Goal: Task Accomplishment & Management: Manage account settings

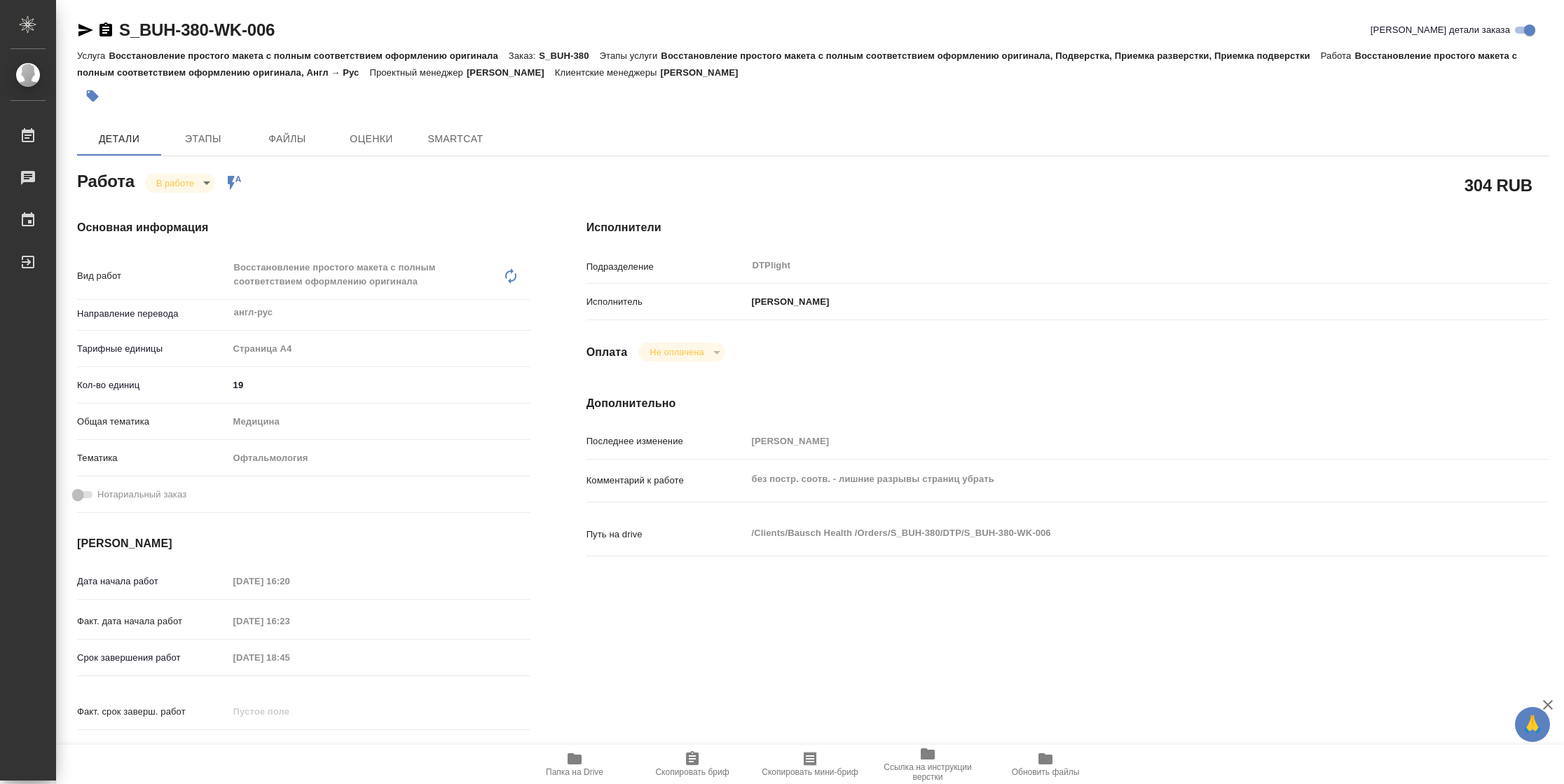
type textarea "x"
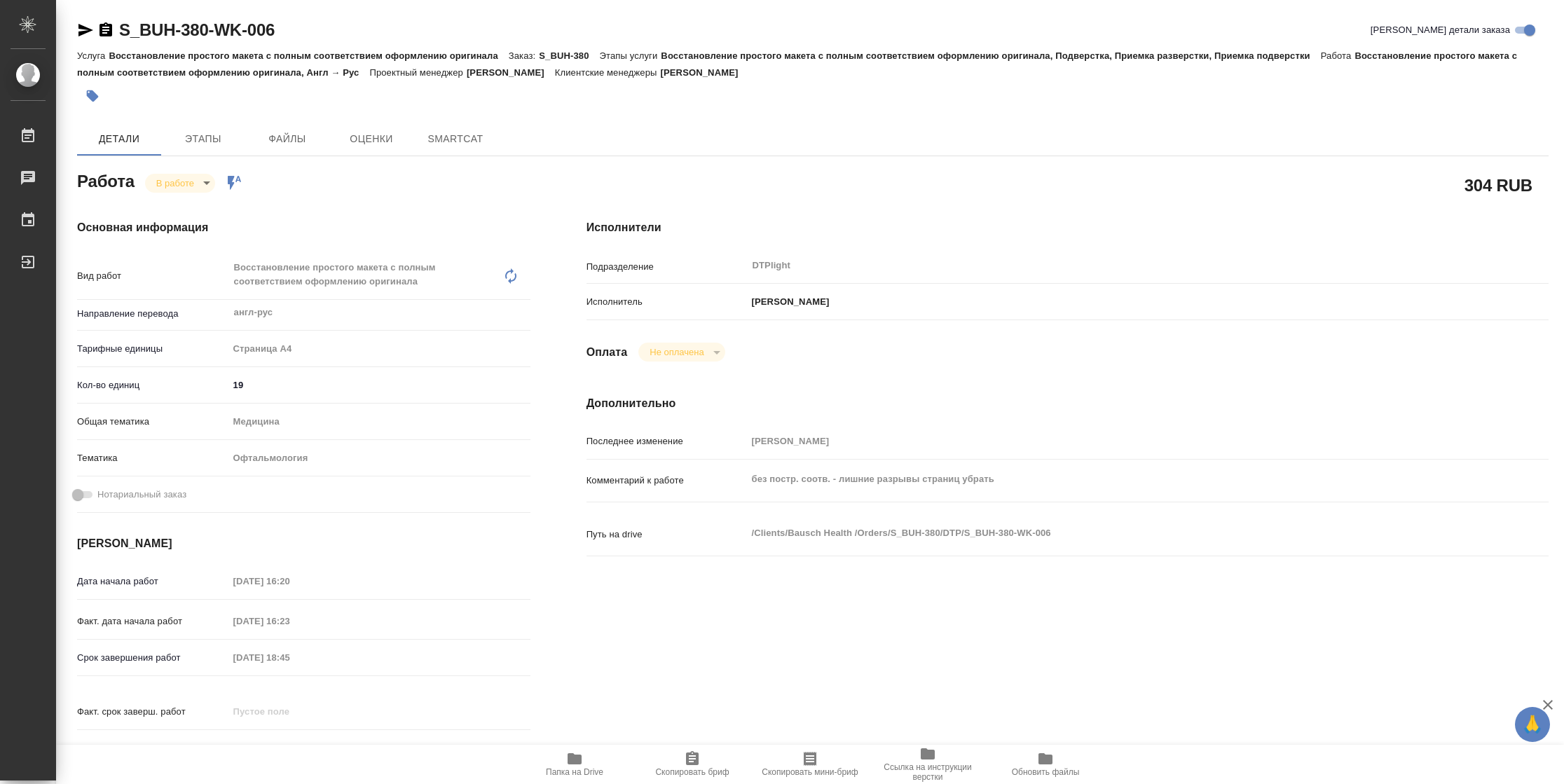
type textarea "x"
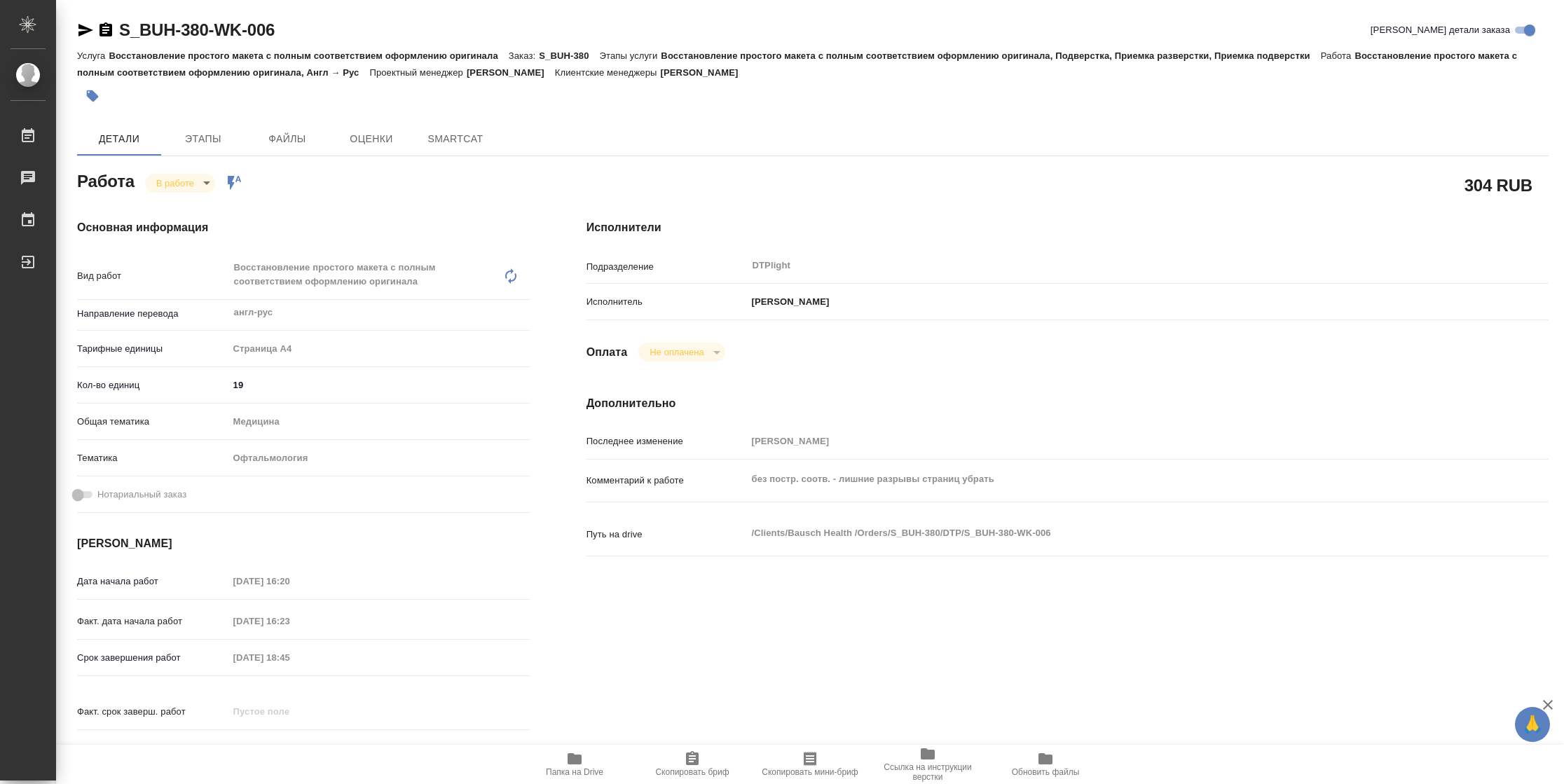
type textarea "x"
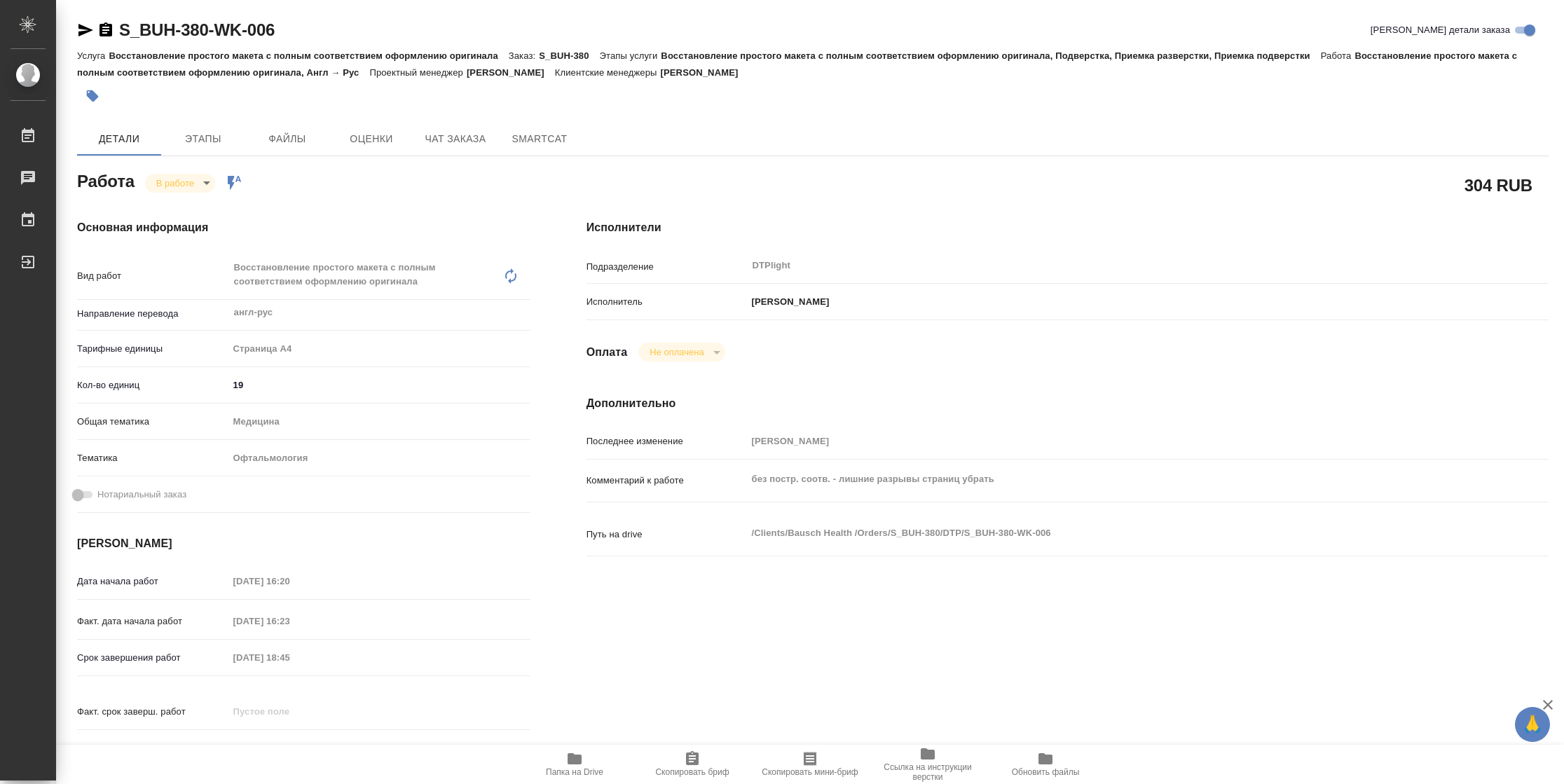
type textarea "x"
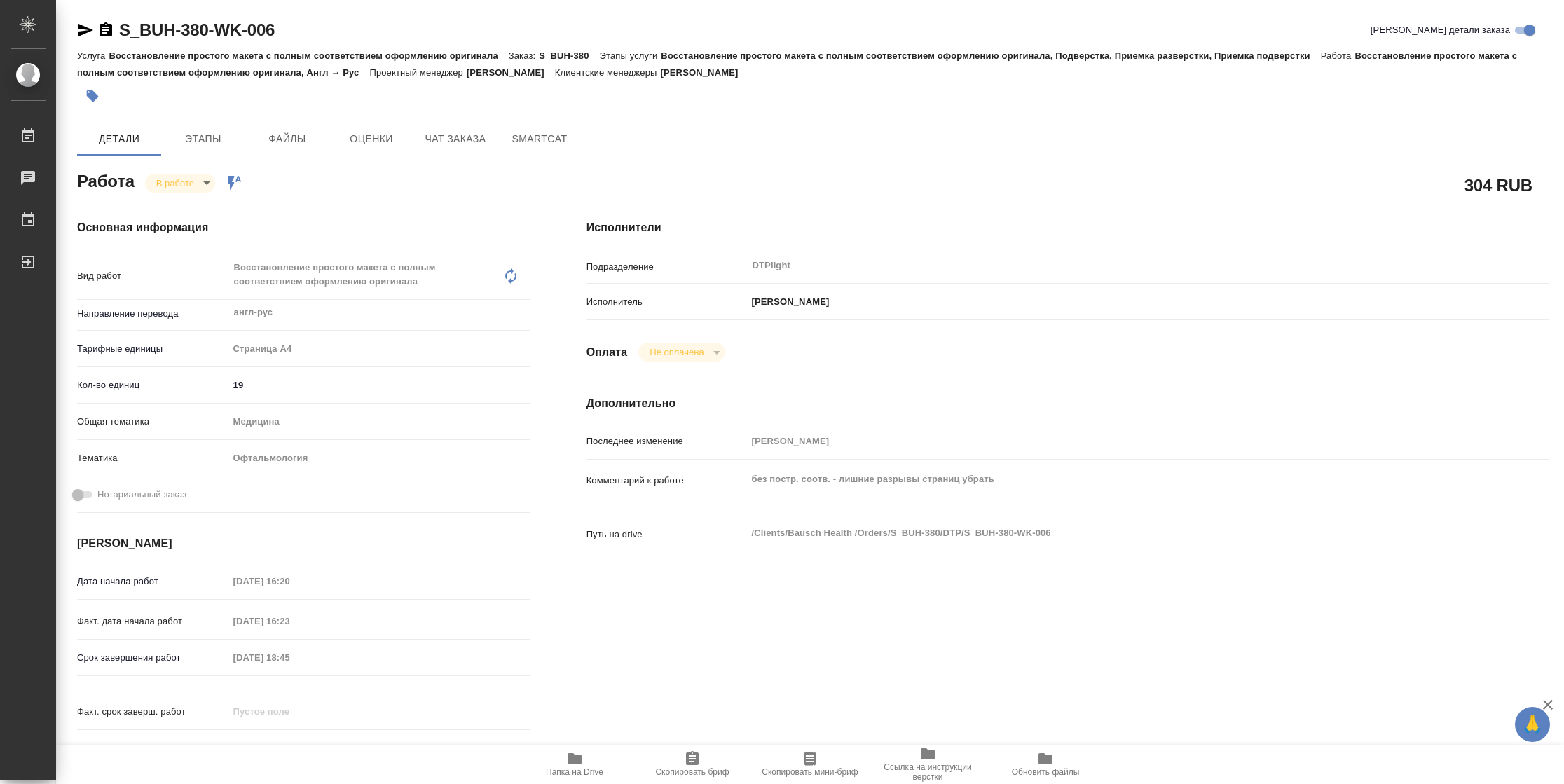
type textarea "x"
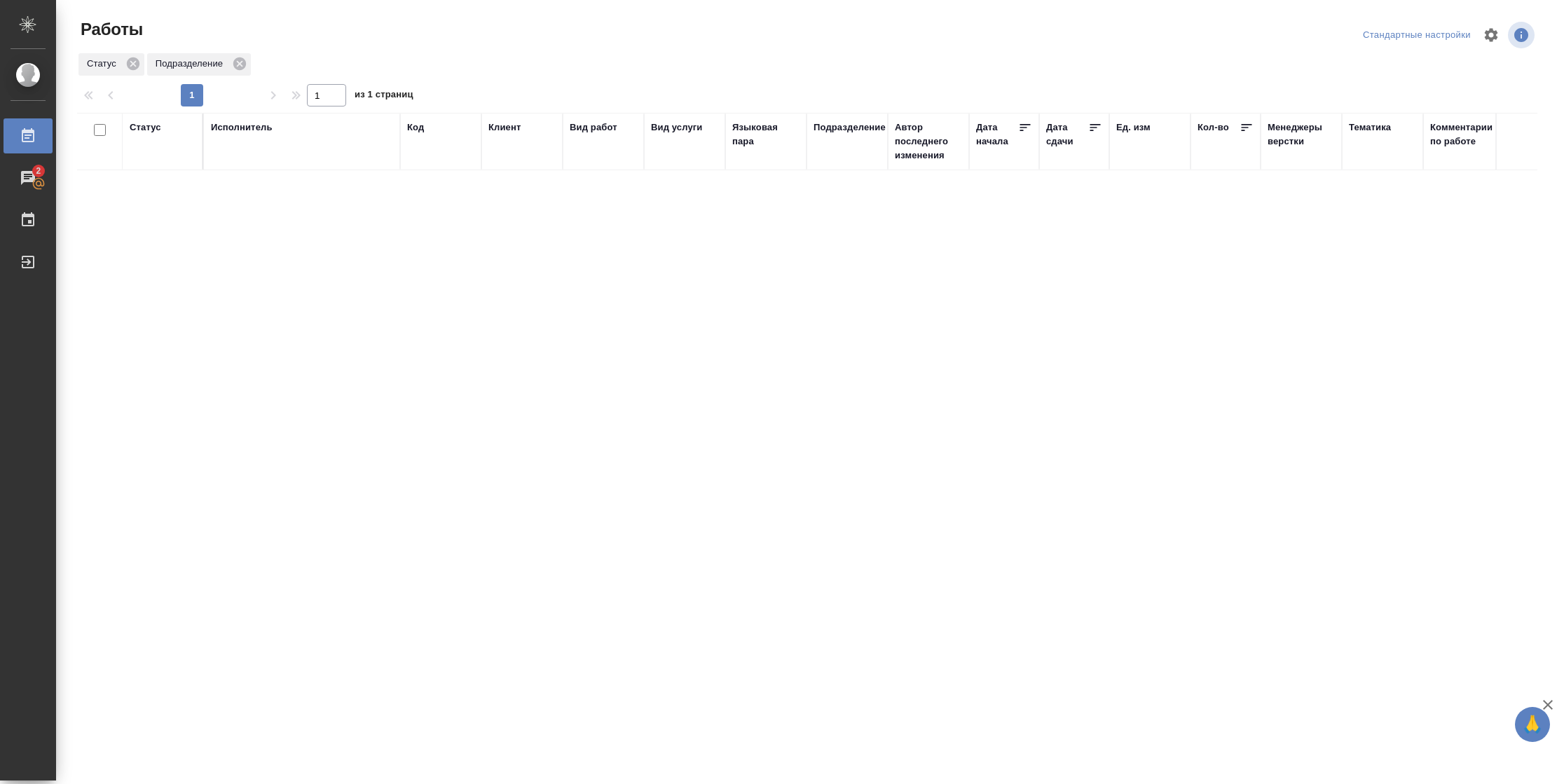
click at [155, 130] on div "Статус" at bounding box center [145, 127] width 31 height 14
click at [155, 187] on div "Подбор Готов к работе" at bounding box center [150, 169] width 41 height 55
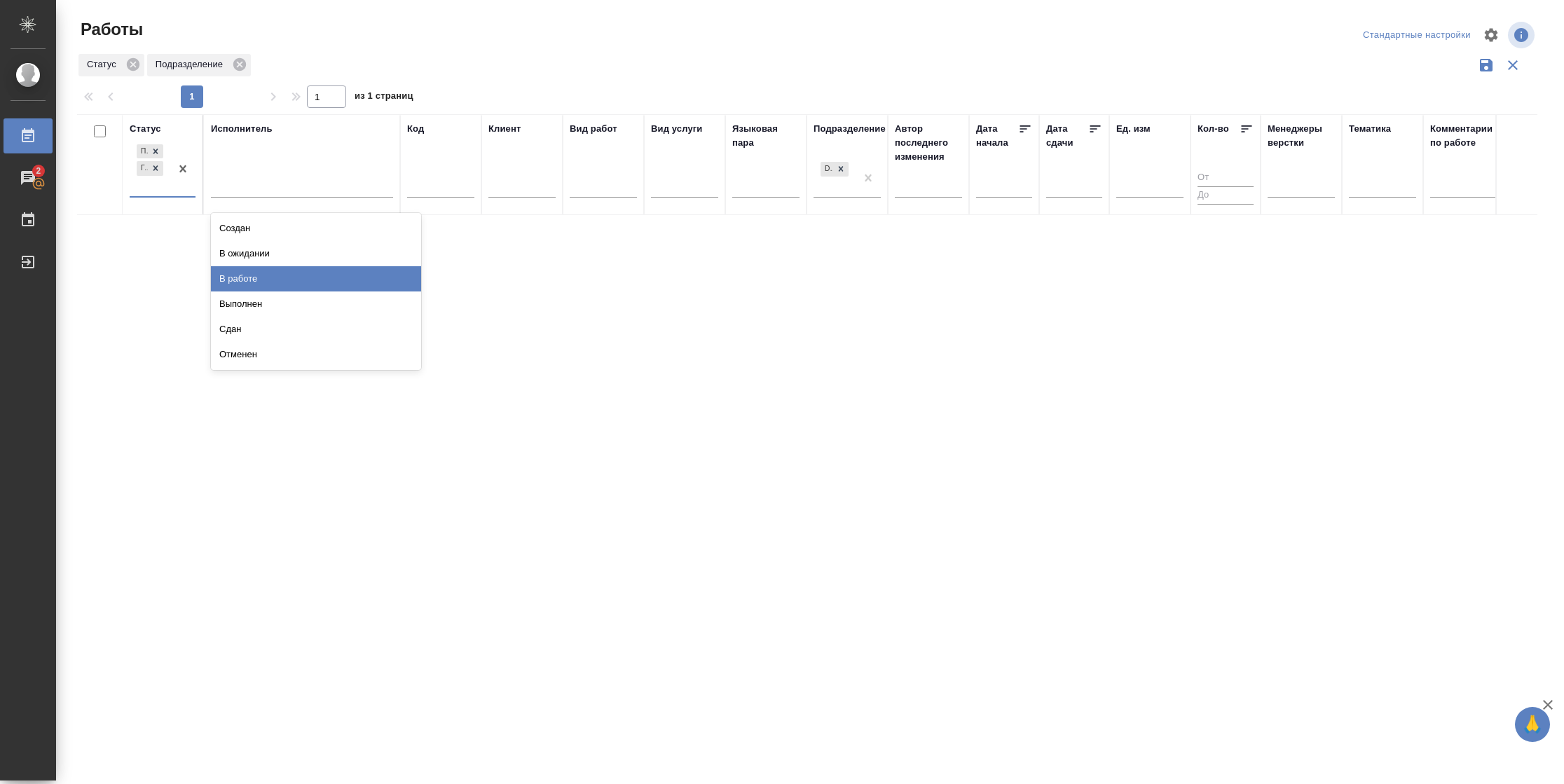
click at [230, 281] on div "В работе" at bounding box center [316, 279] width 211 height 26
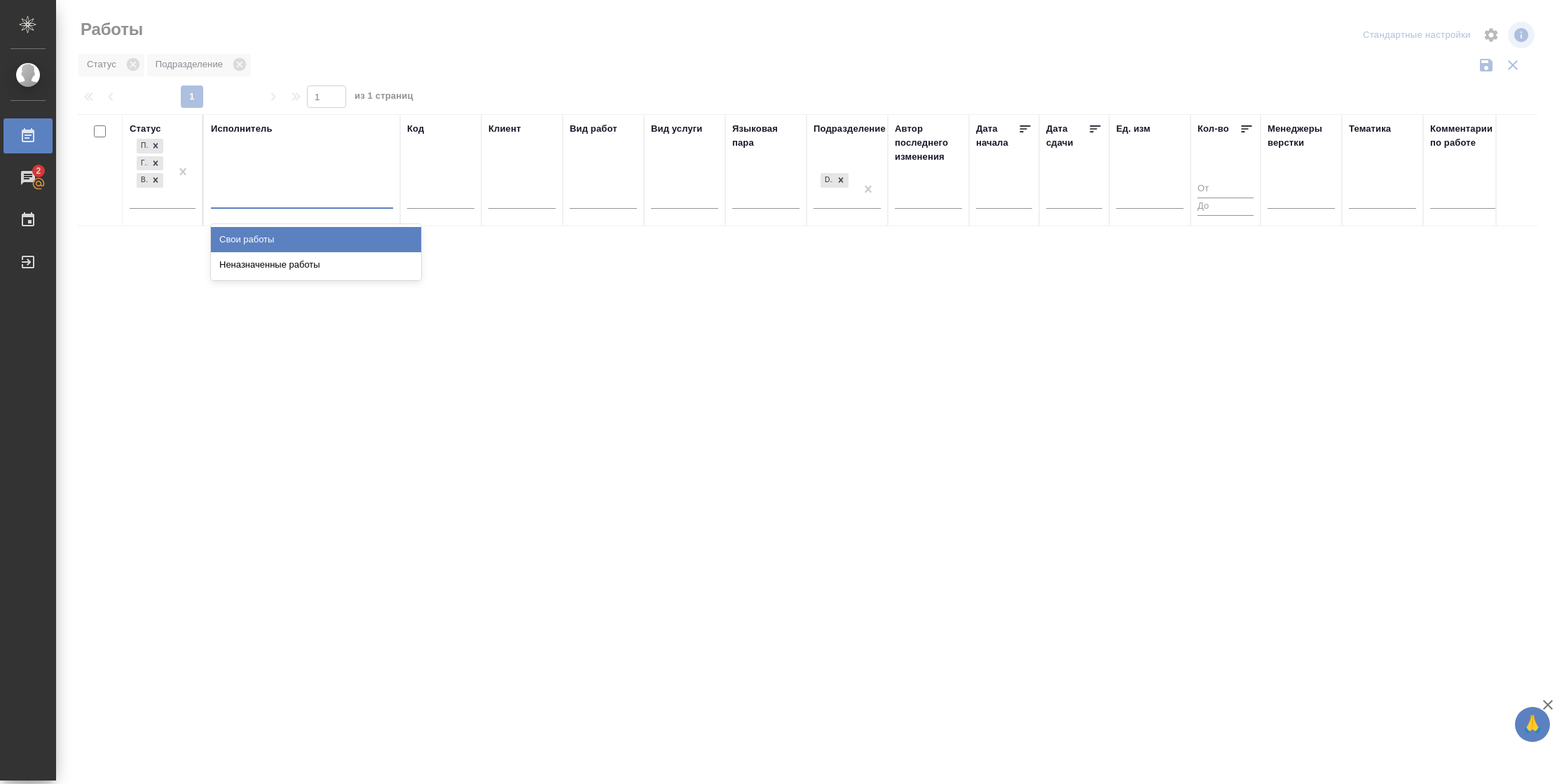
click at [270, 198] on div at bounding box center [302, 193] width 182 height 20
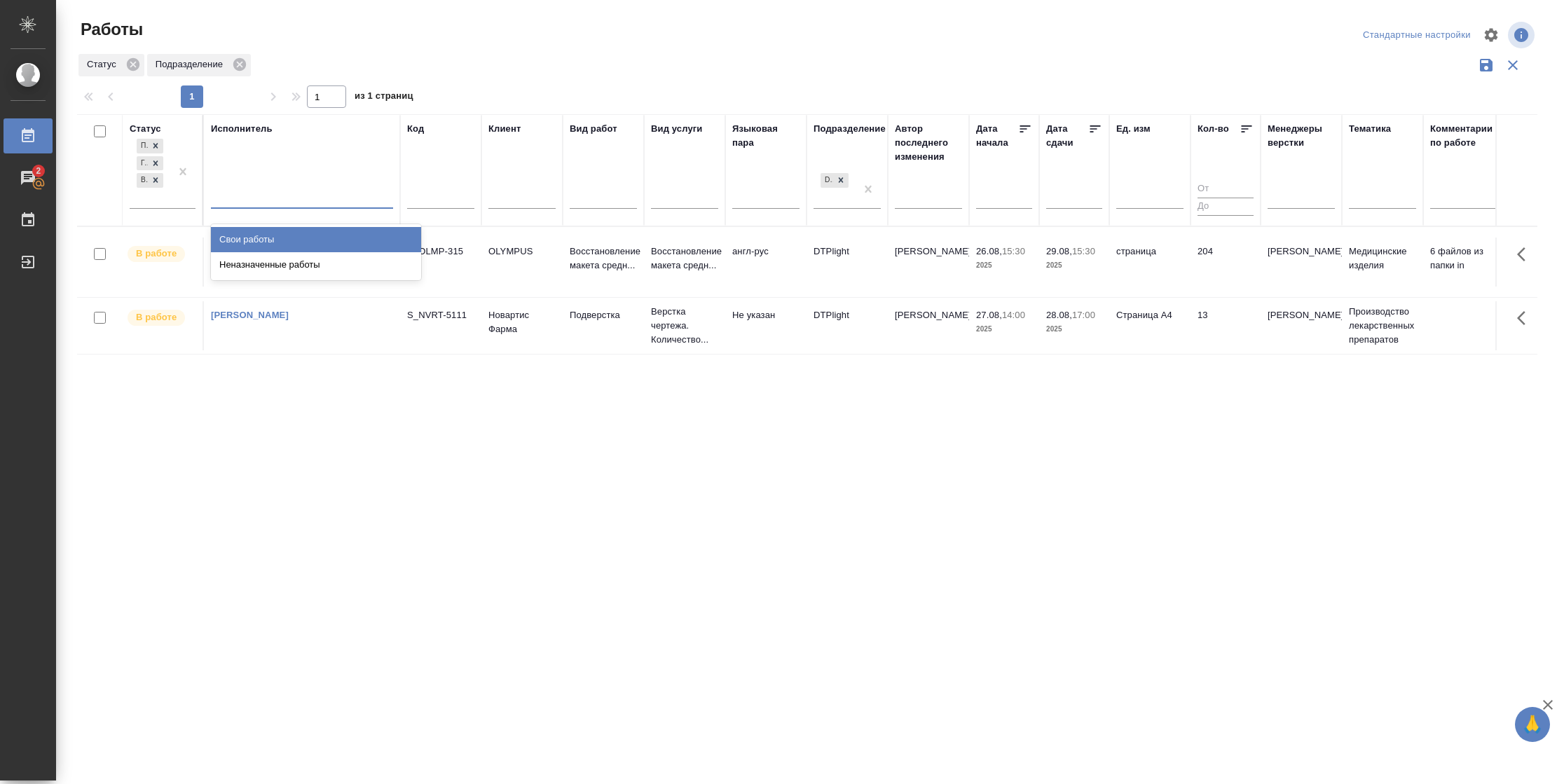
click at [277, 240] on div "Свои работы" at bounding box center [316, 239] width 211 height 26
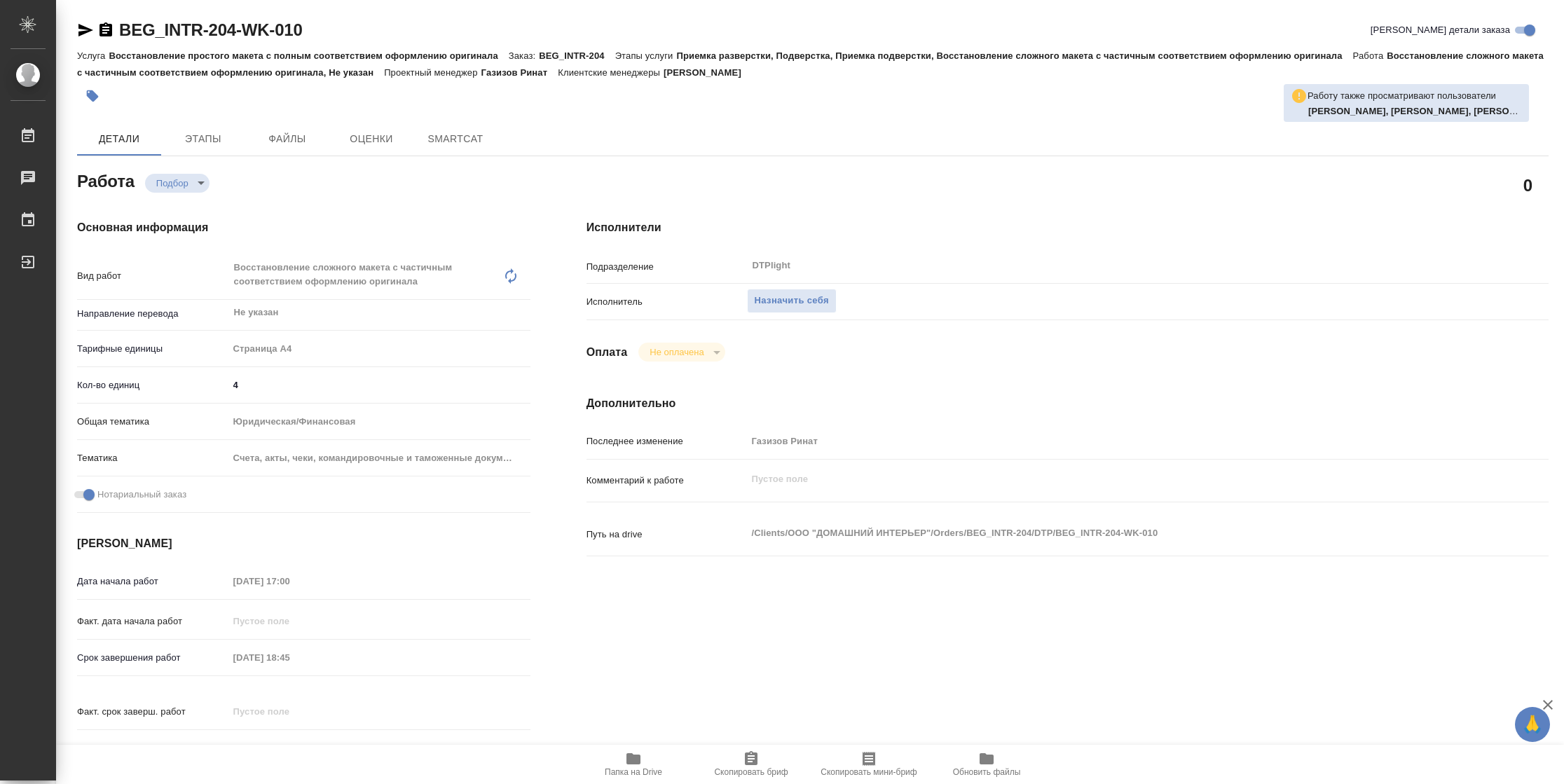
type textarea "x"
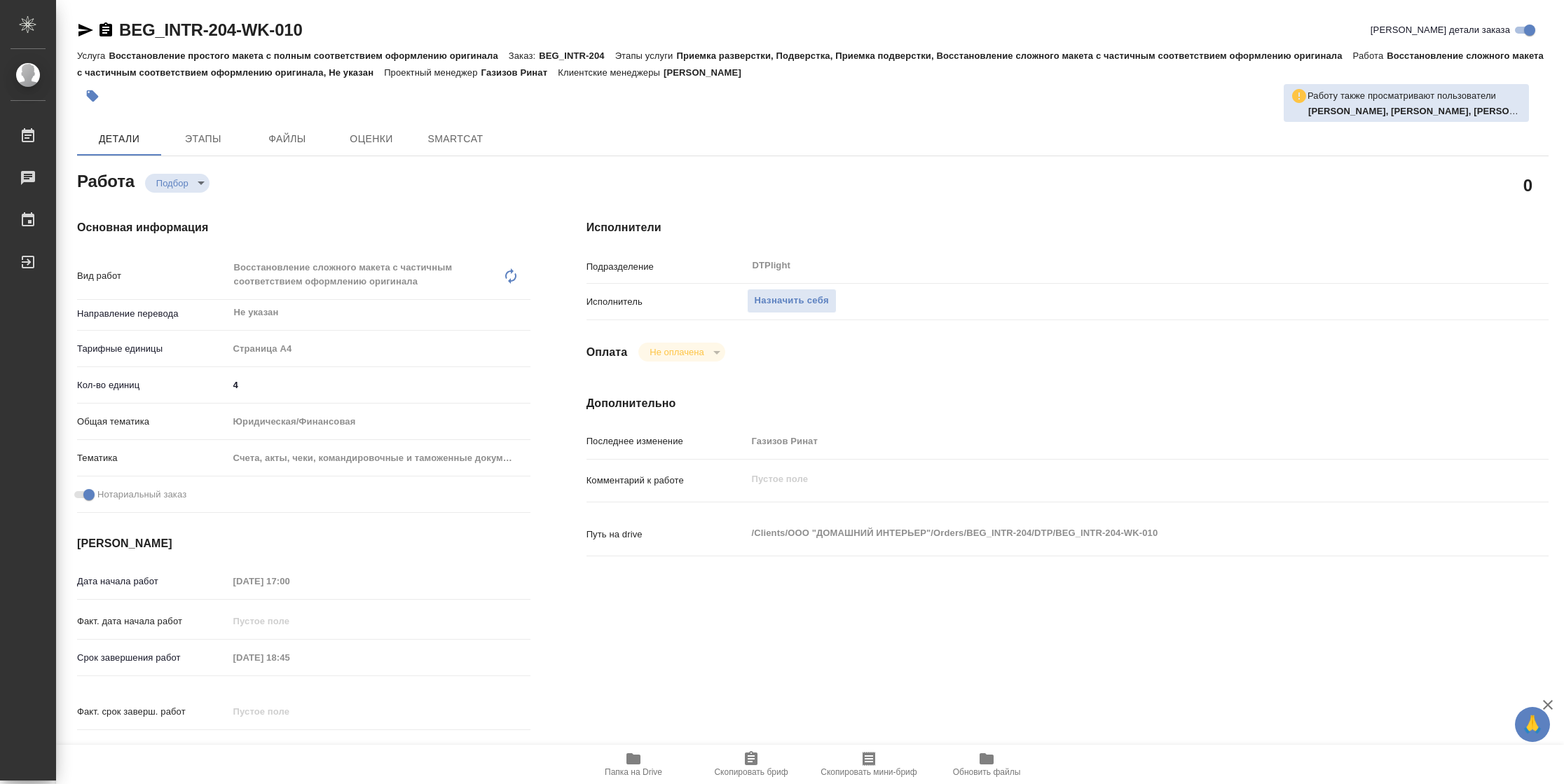
type textarea "x"
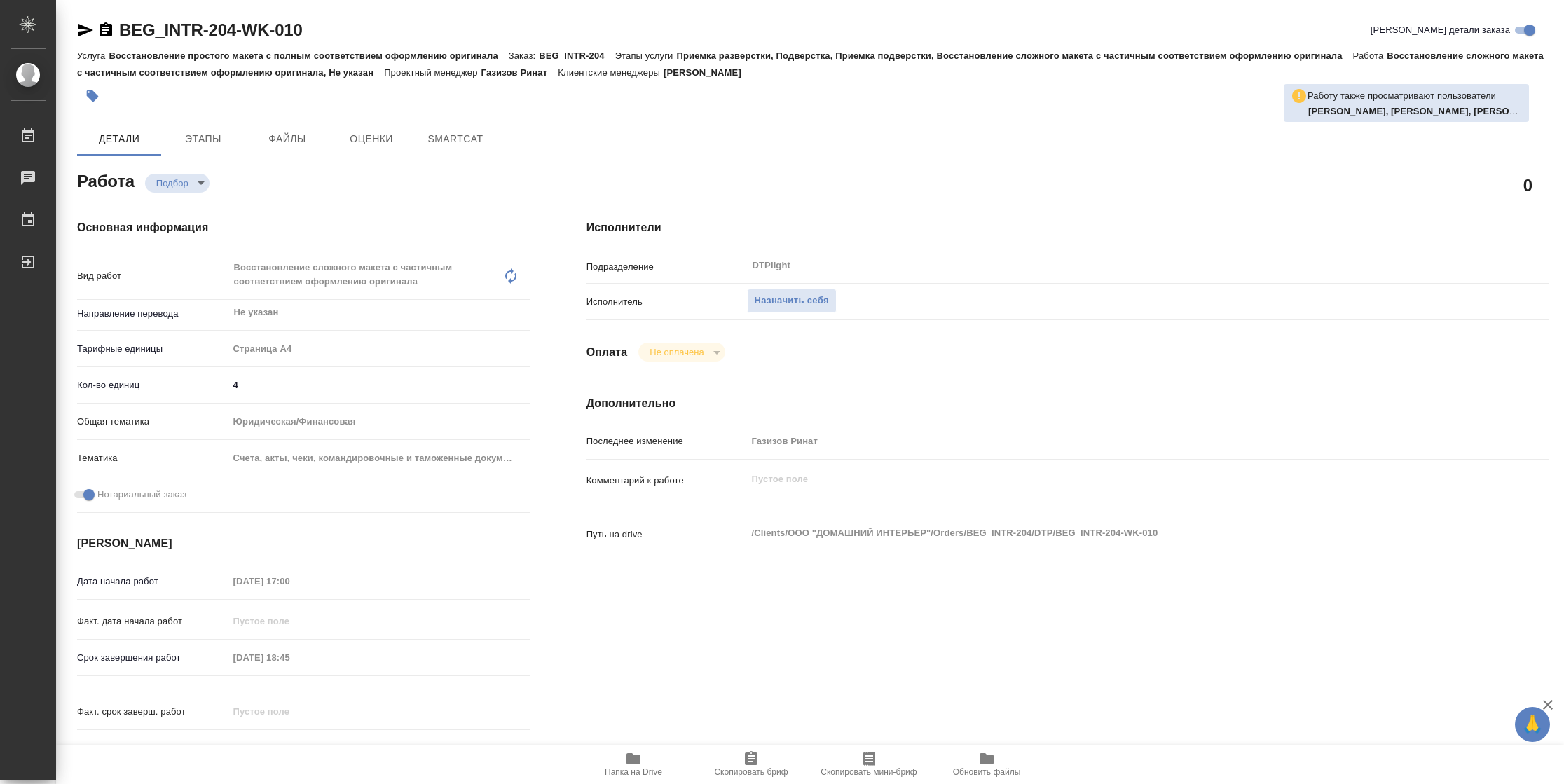
type textarea "x"
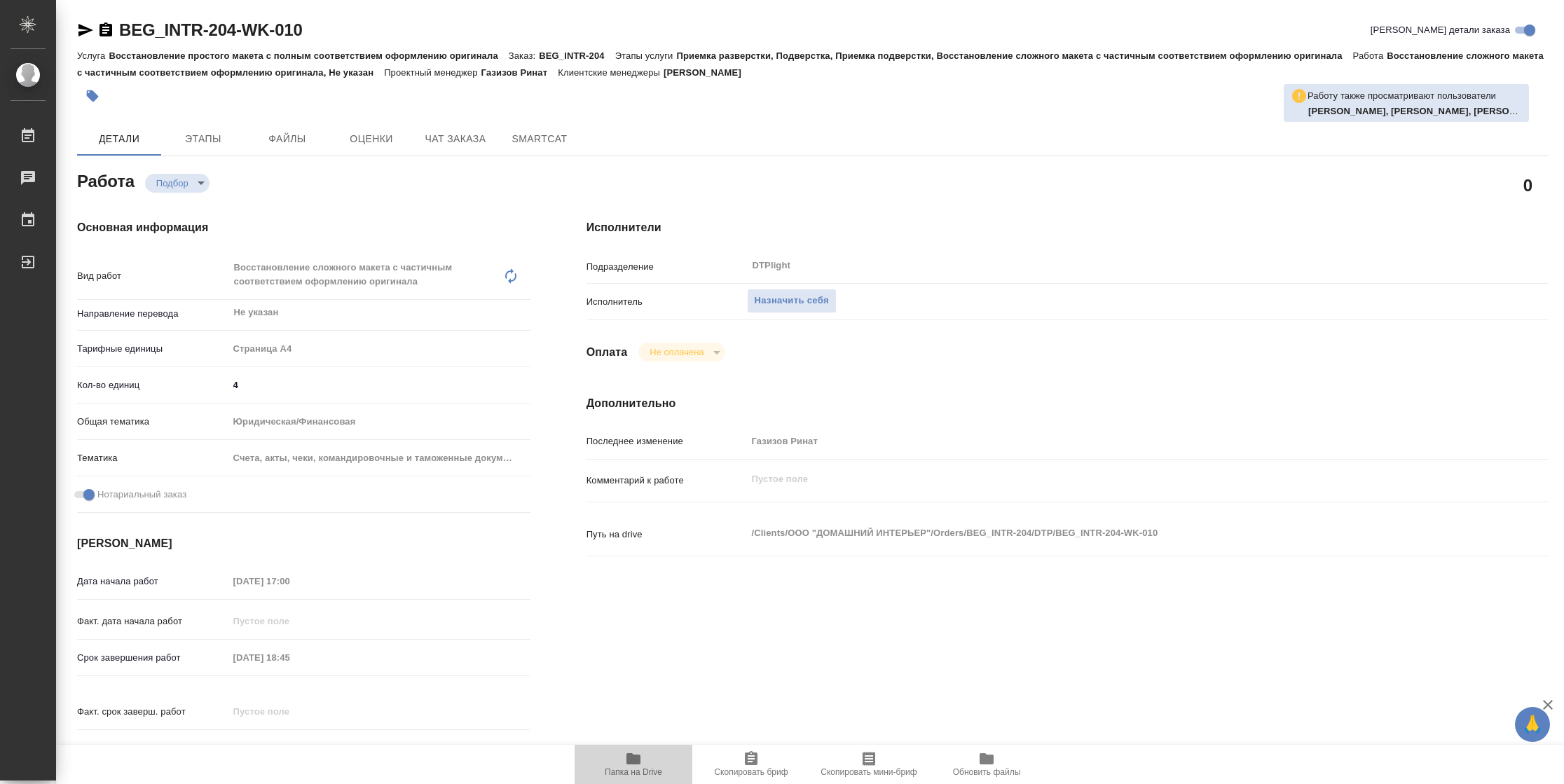
click at [605, 776] on span "Папка на Drive" at bounding box center [634, 772] width 58 height 9
type textarea "x"
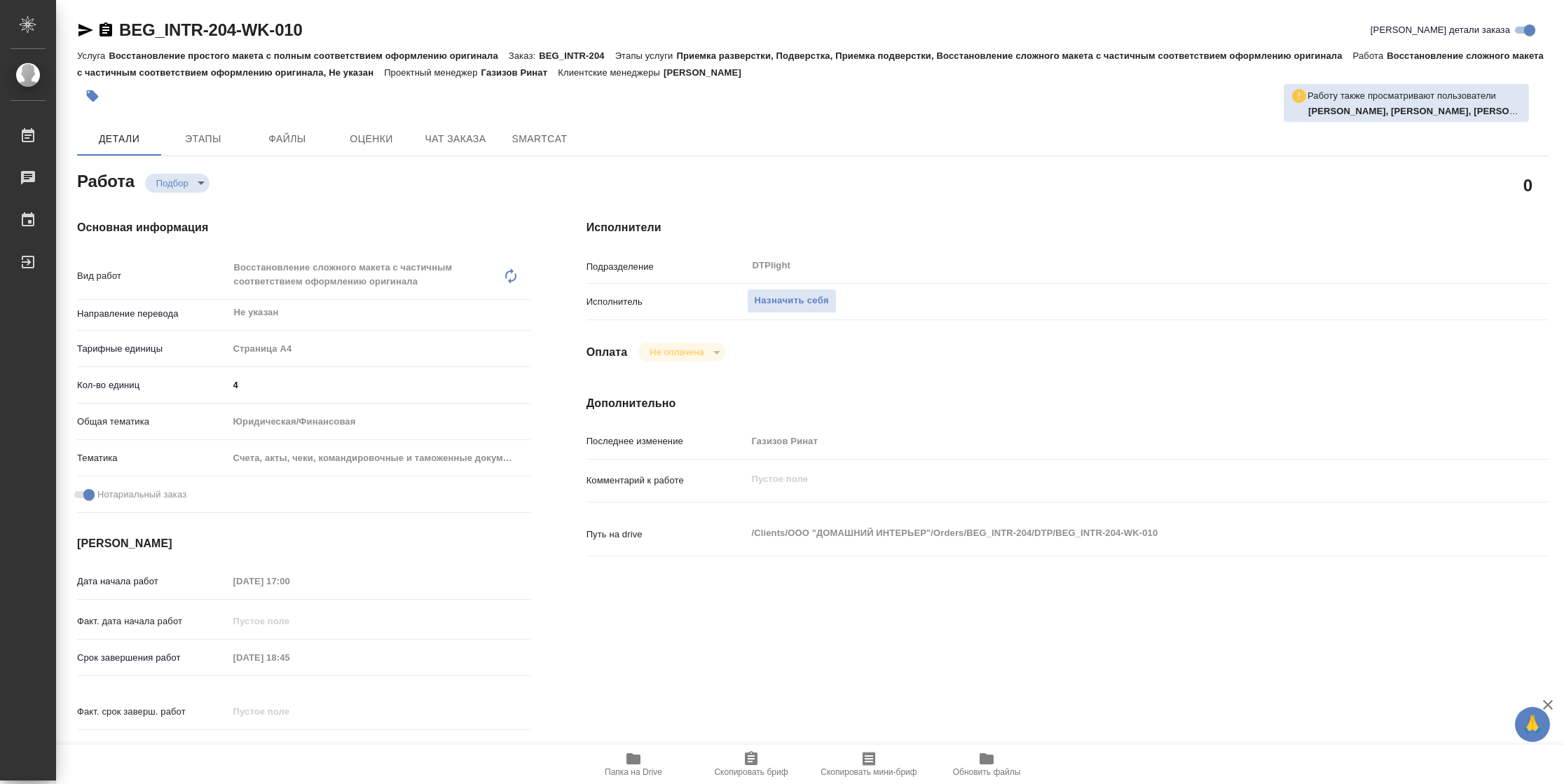
type textarea "x"
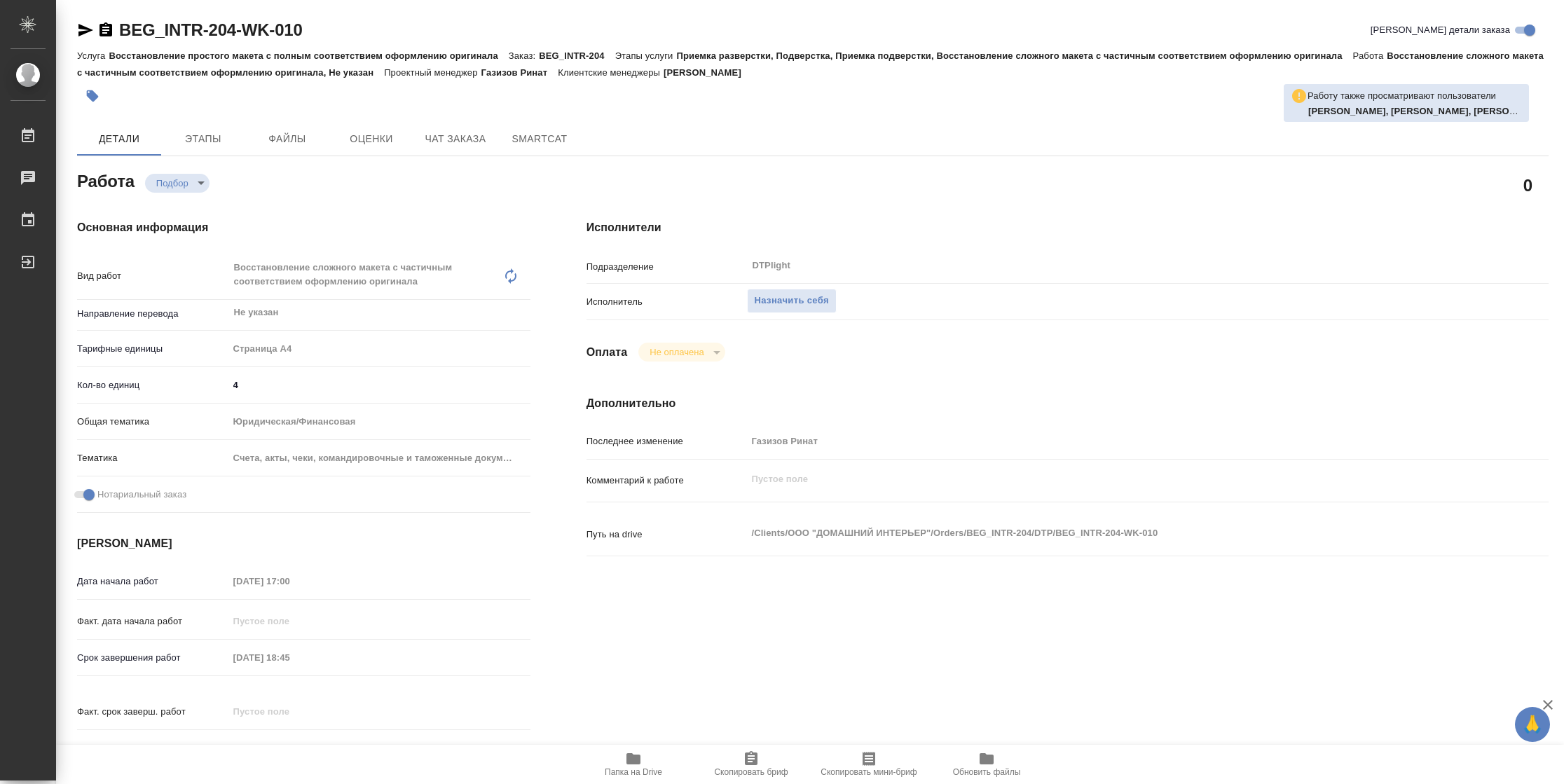
type textarea "x"
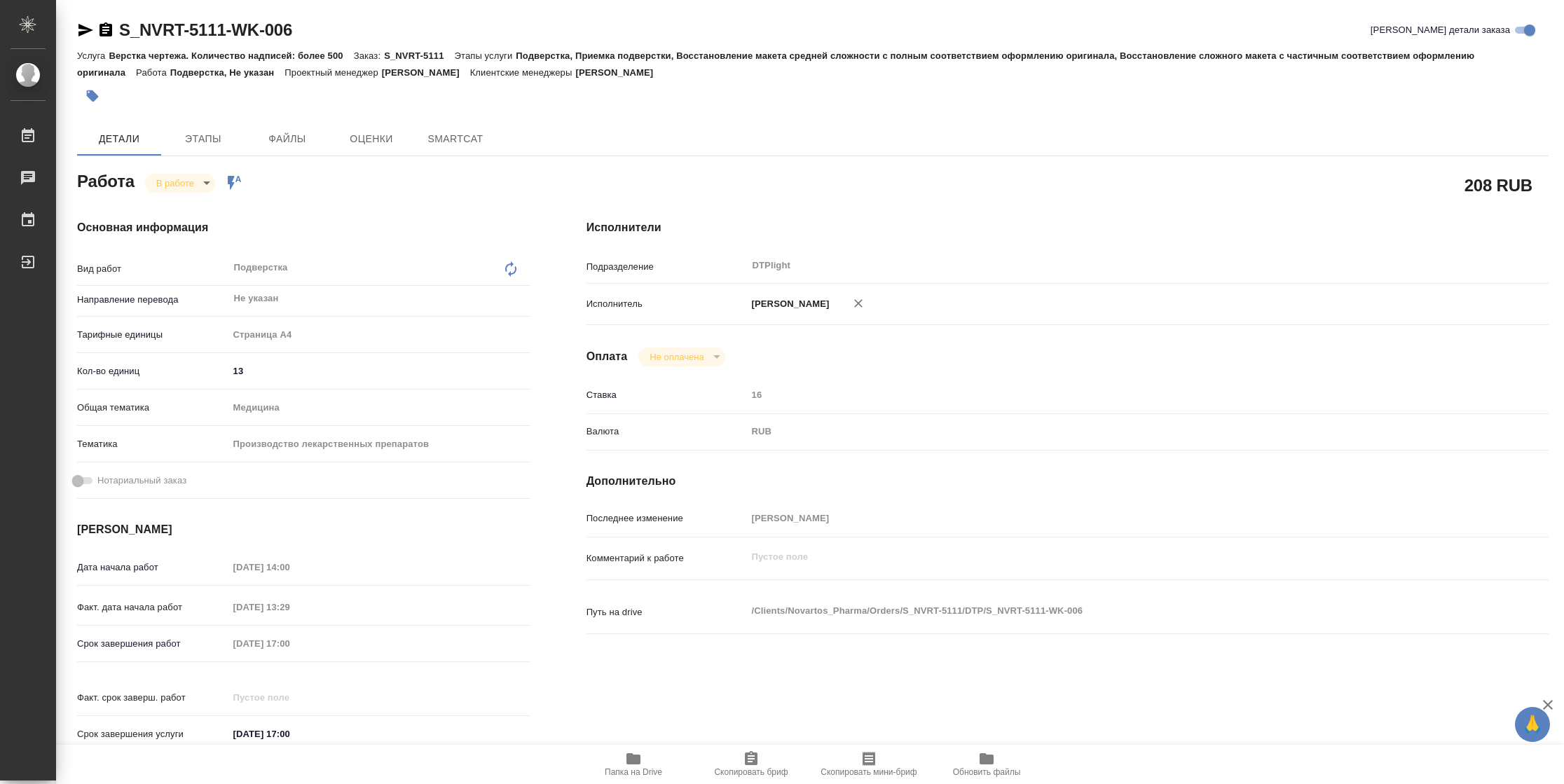
type textarea "x"
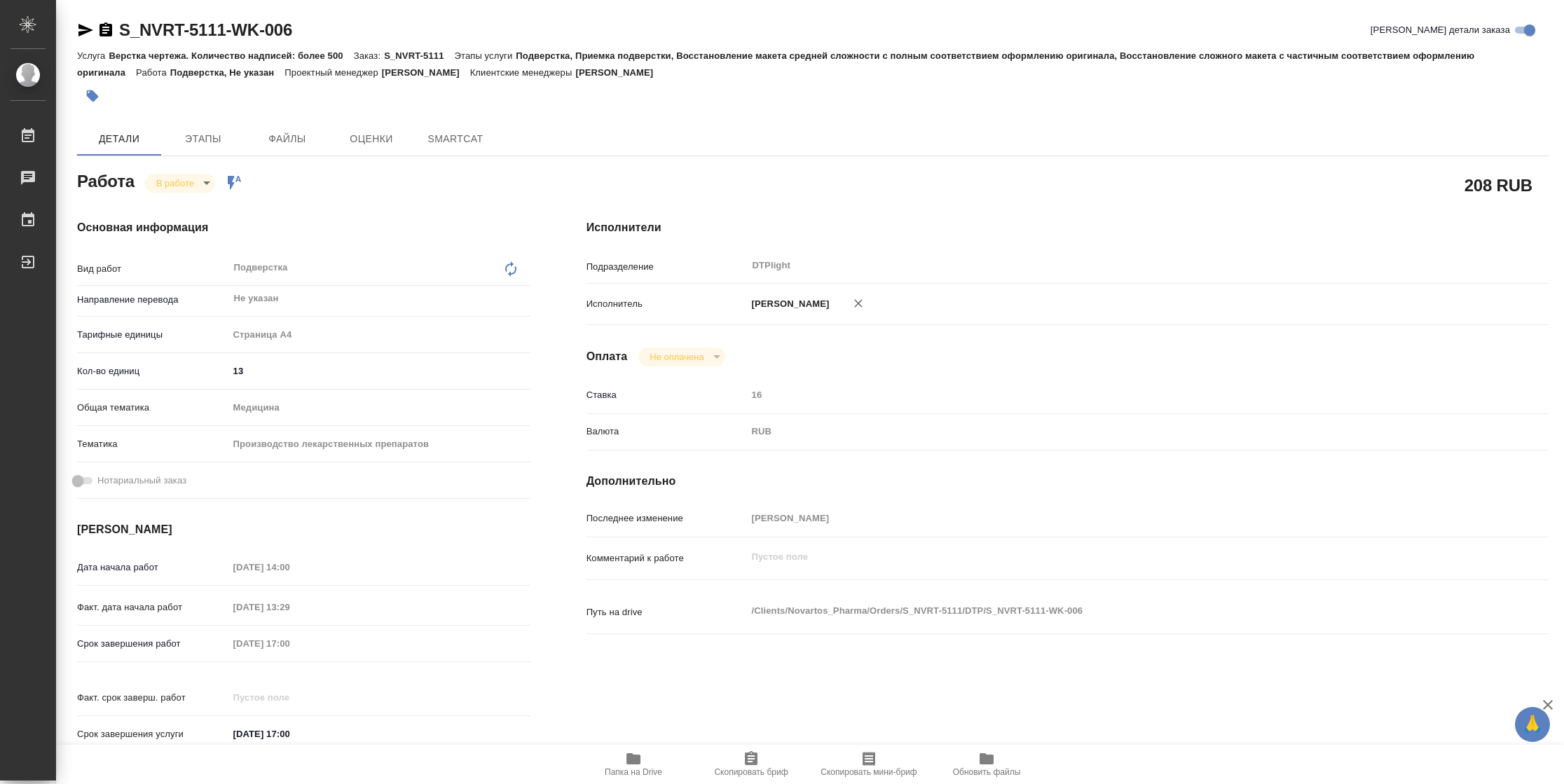
type textarea "x"
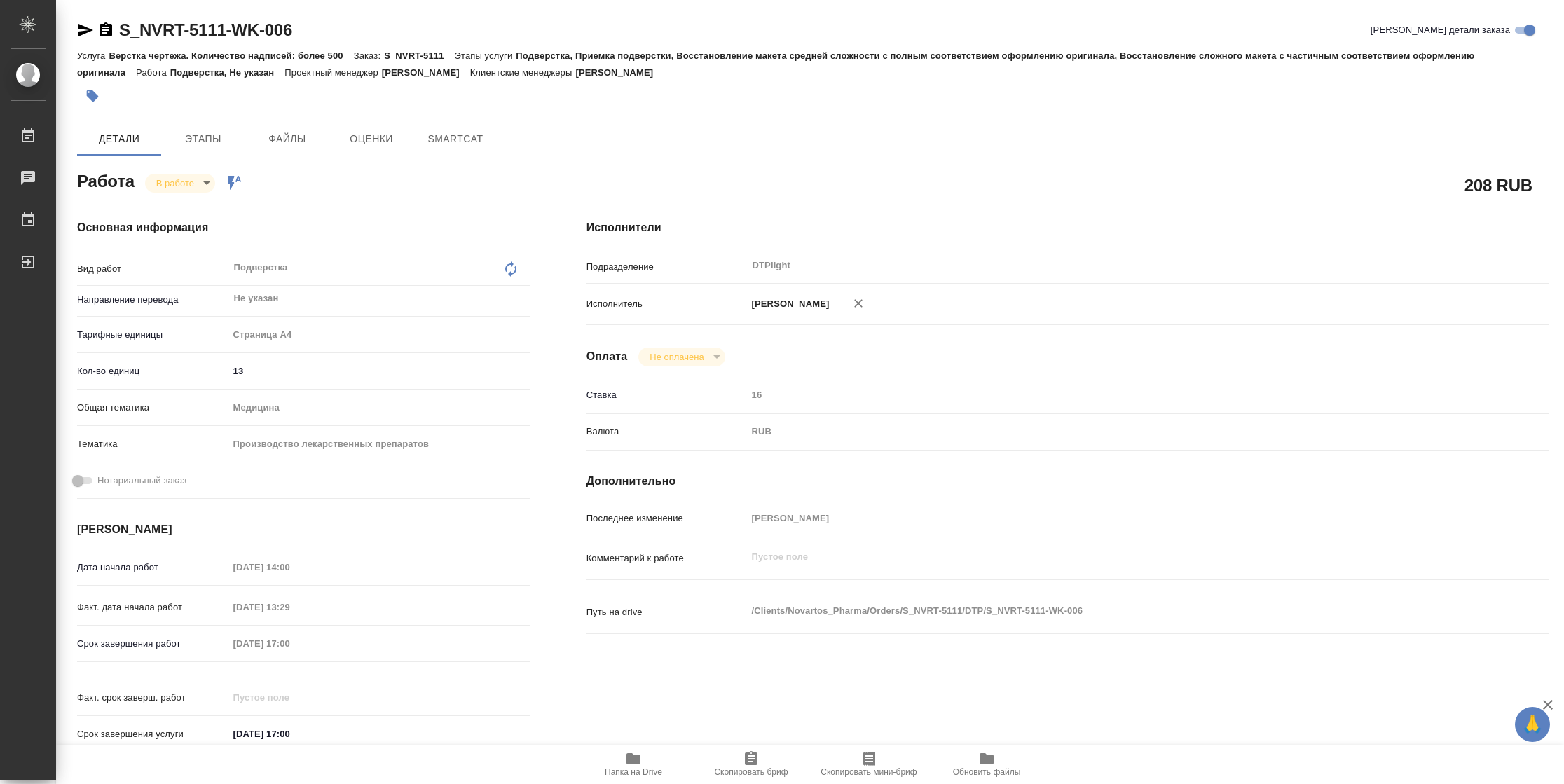
type textarea "x"
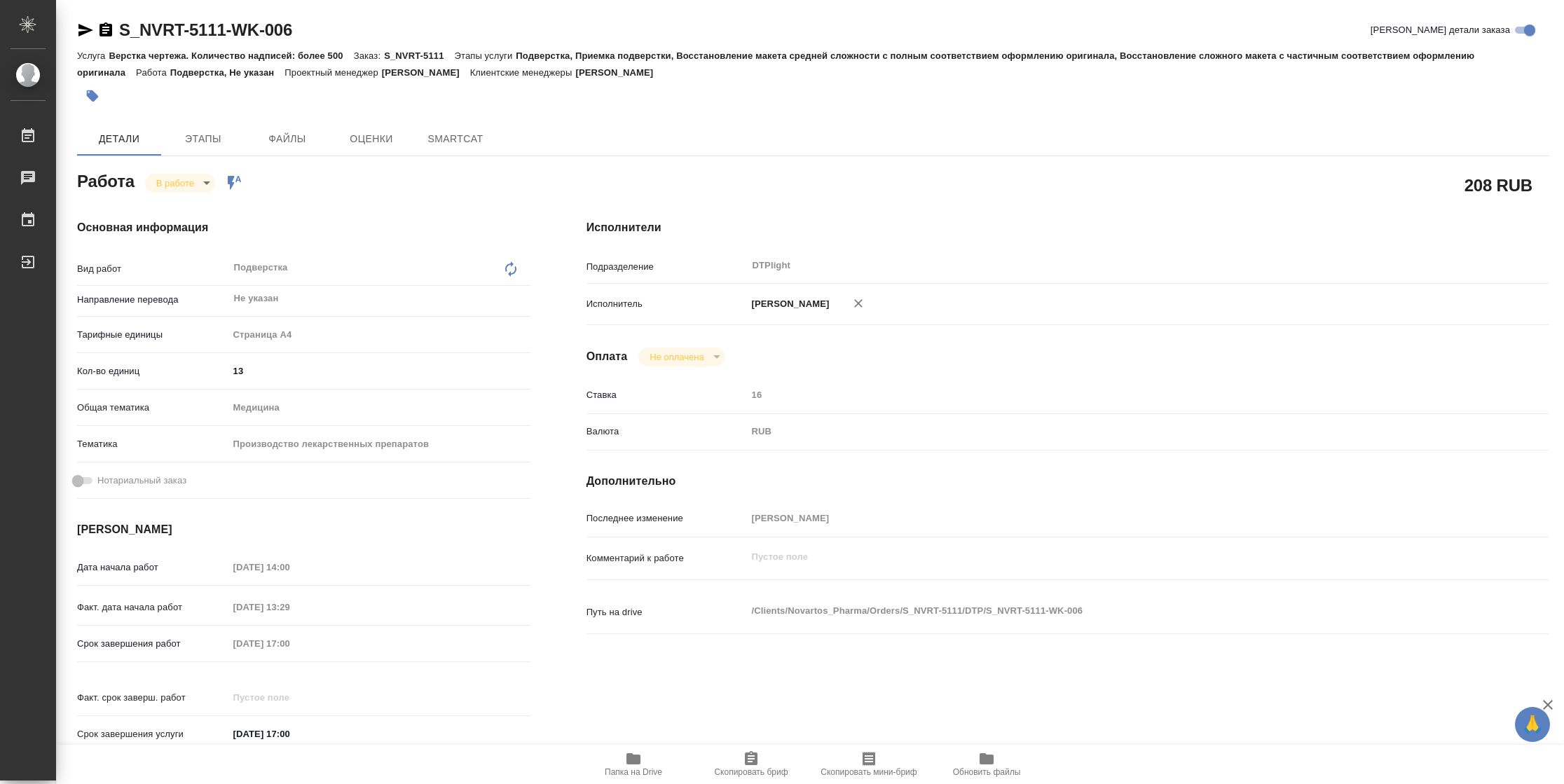
click at [630, 769] on span "Папка на Drive" at bounding box center [634, 772] width 58 height 9
type textarea "x"
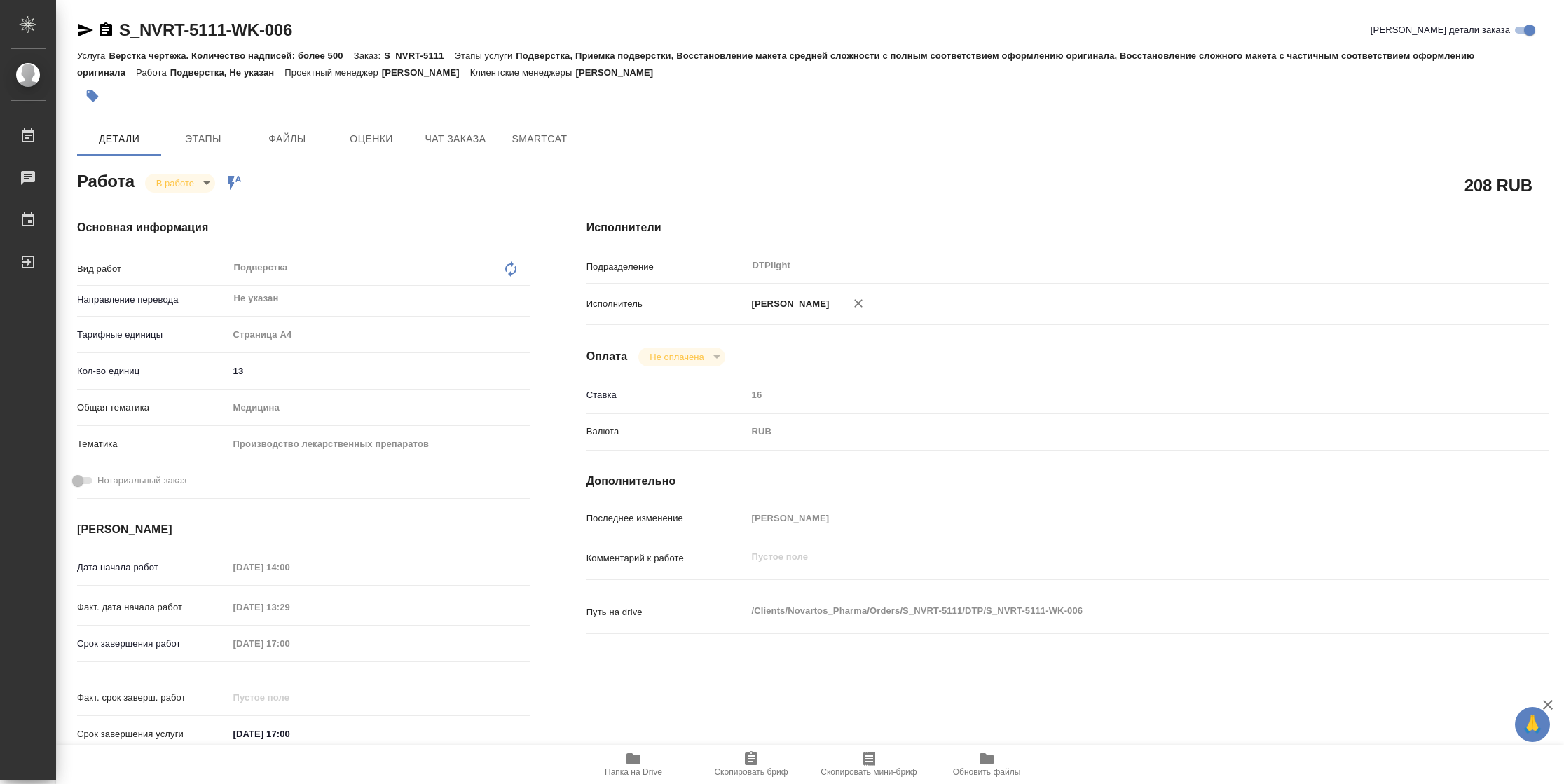
type textarea "x"
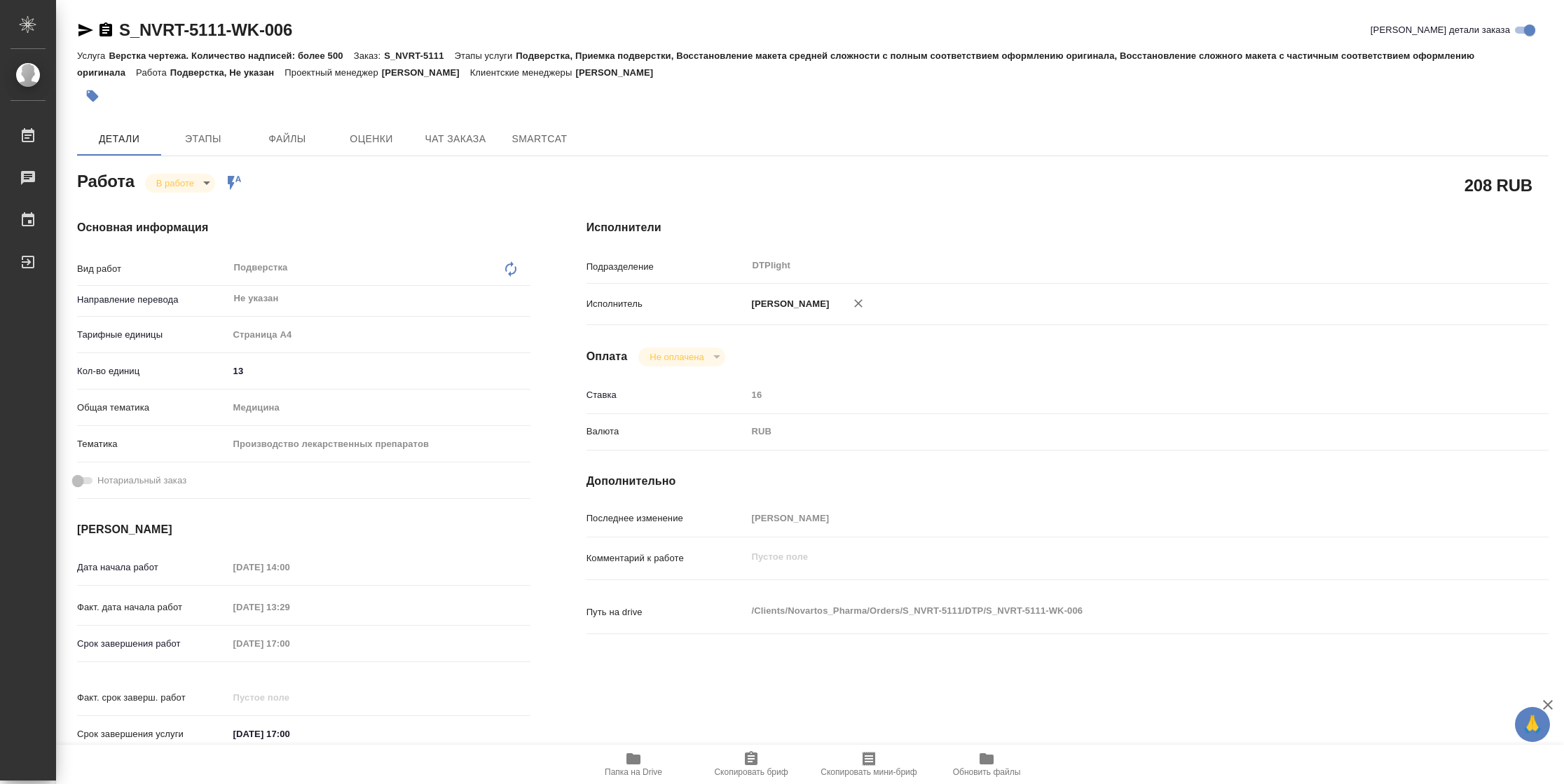
type textarea "x"
click at [211, 176] on body "🙏 .cls-1 fill:#fff; AWATERA [PERSON_NAME] 2 Чаты График Выйти S_NVRT-5111-WK-00…" at bounding box center [782, 392] width 1564 height 784
click at [198, 206] on button "Выполнен" at bounding box center [182, 207] width 51 height 15
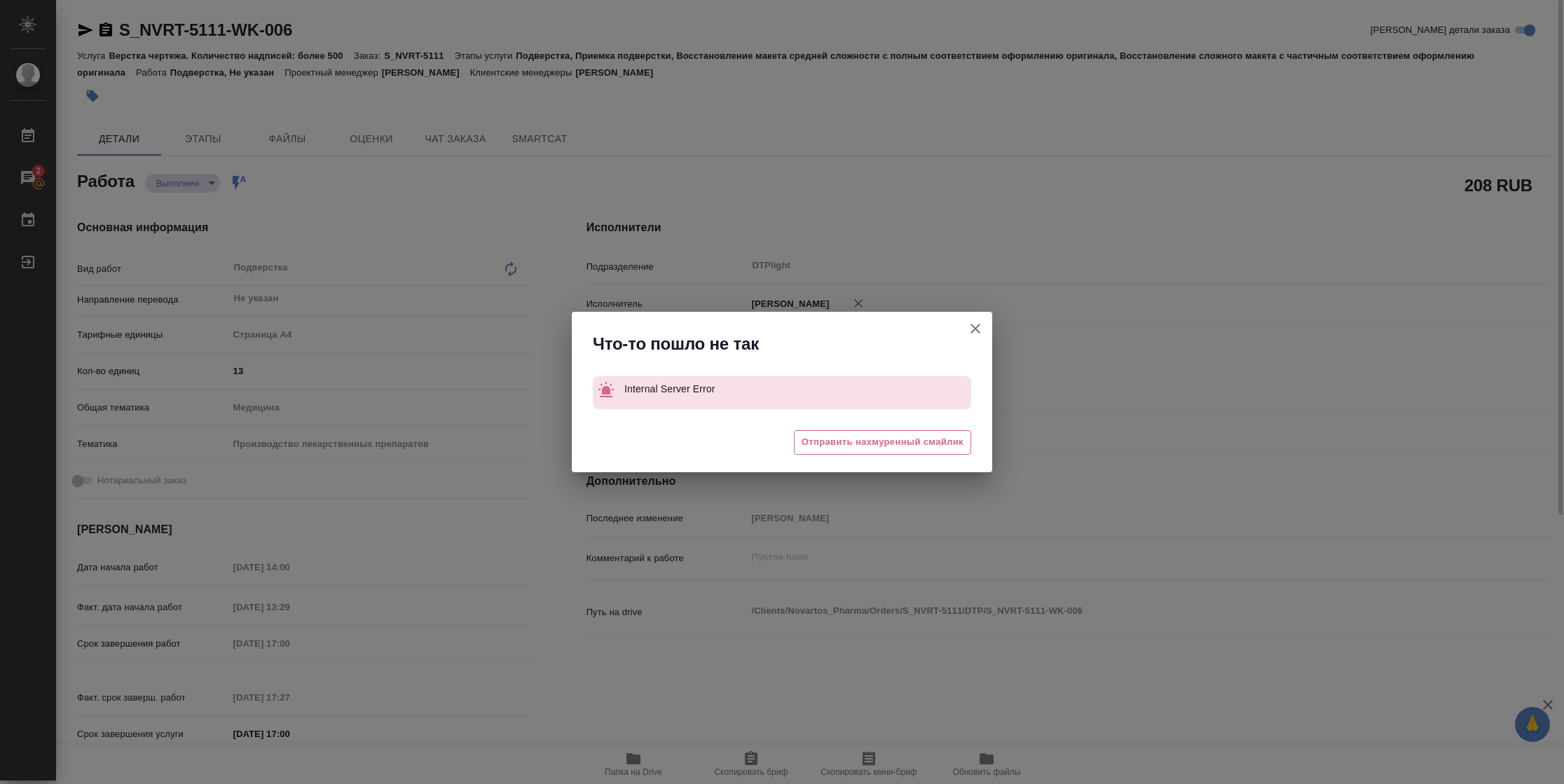
type textarea "x"
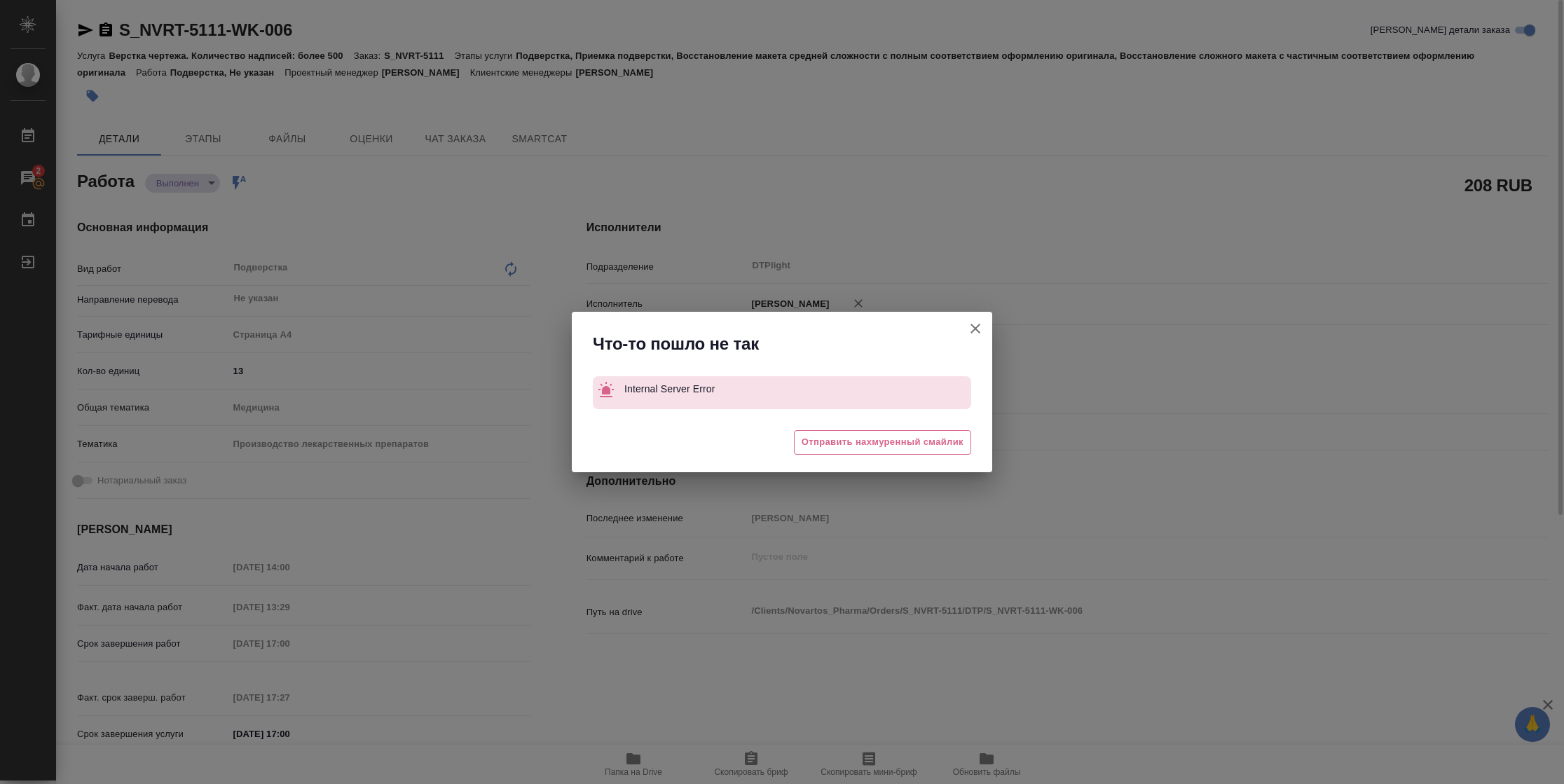
type textarea "x"
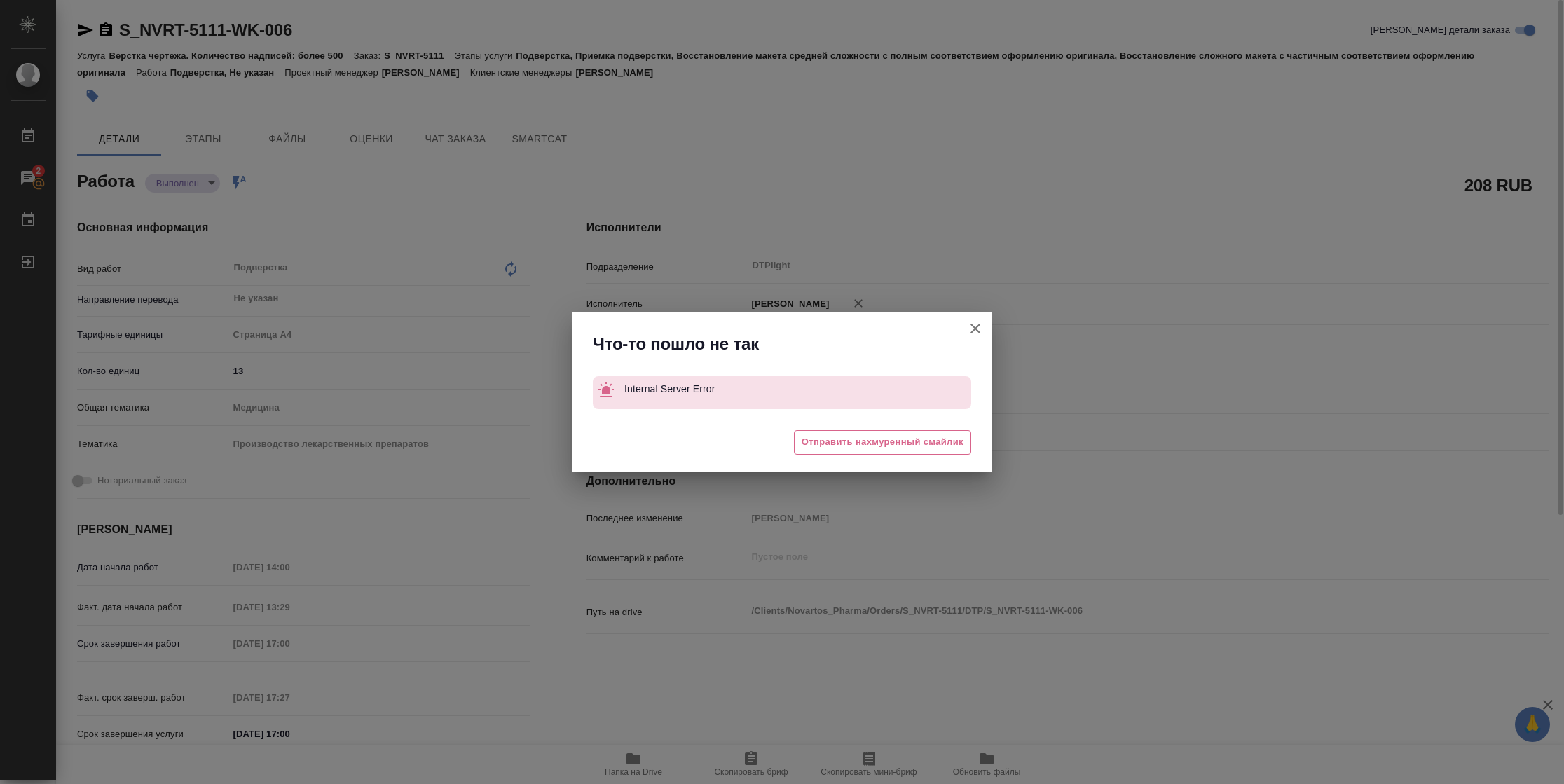
type textarea "x"
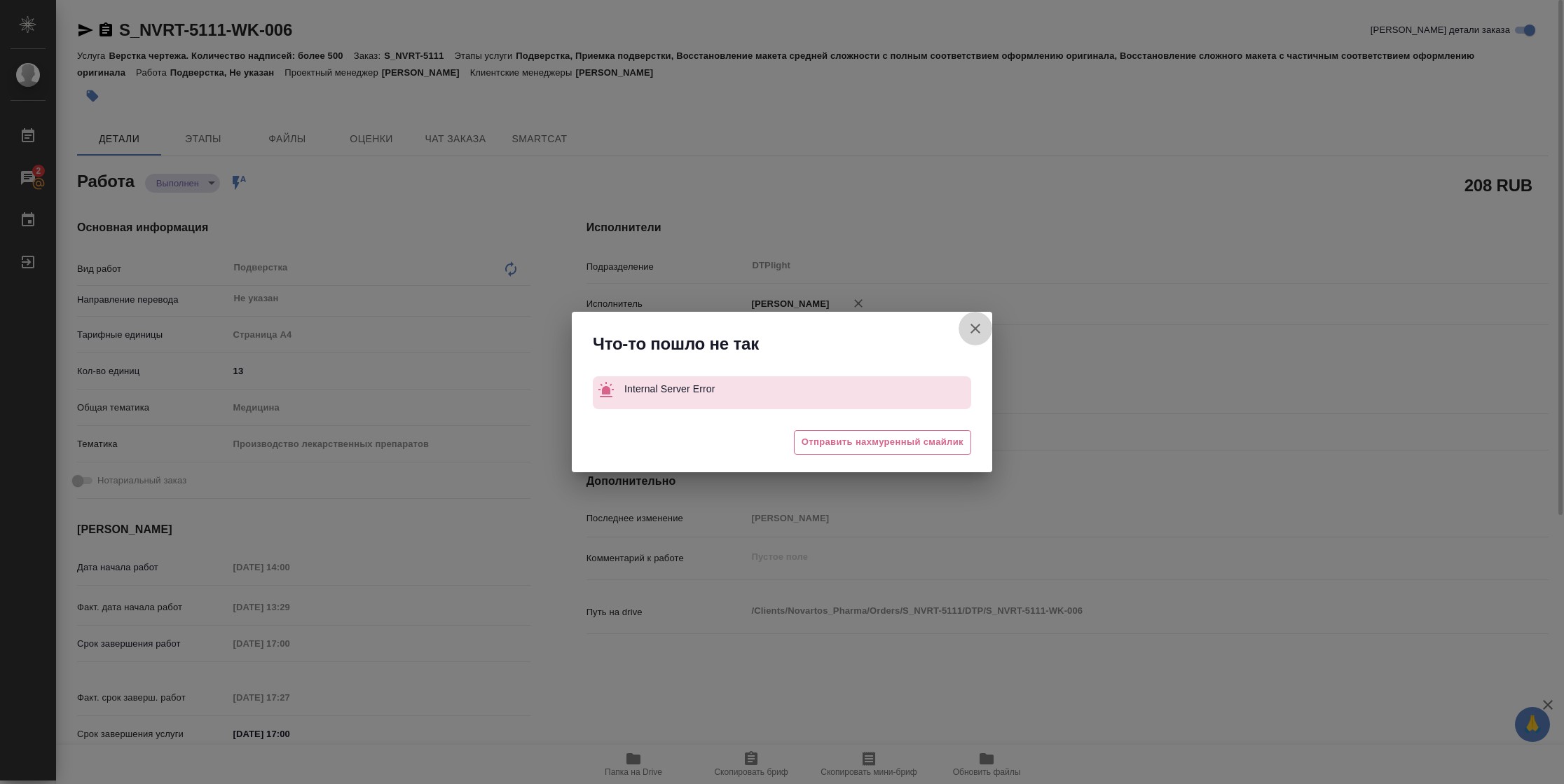
click at [975, 325] on icon "button" at bounding box center [976, 329] width 17 height 17
type textarea "x"
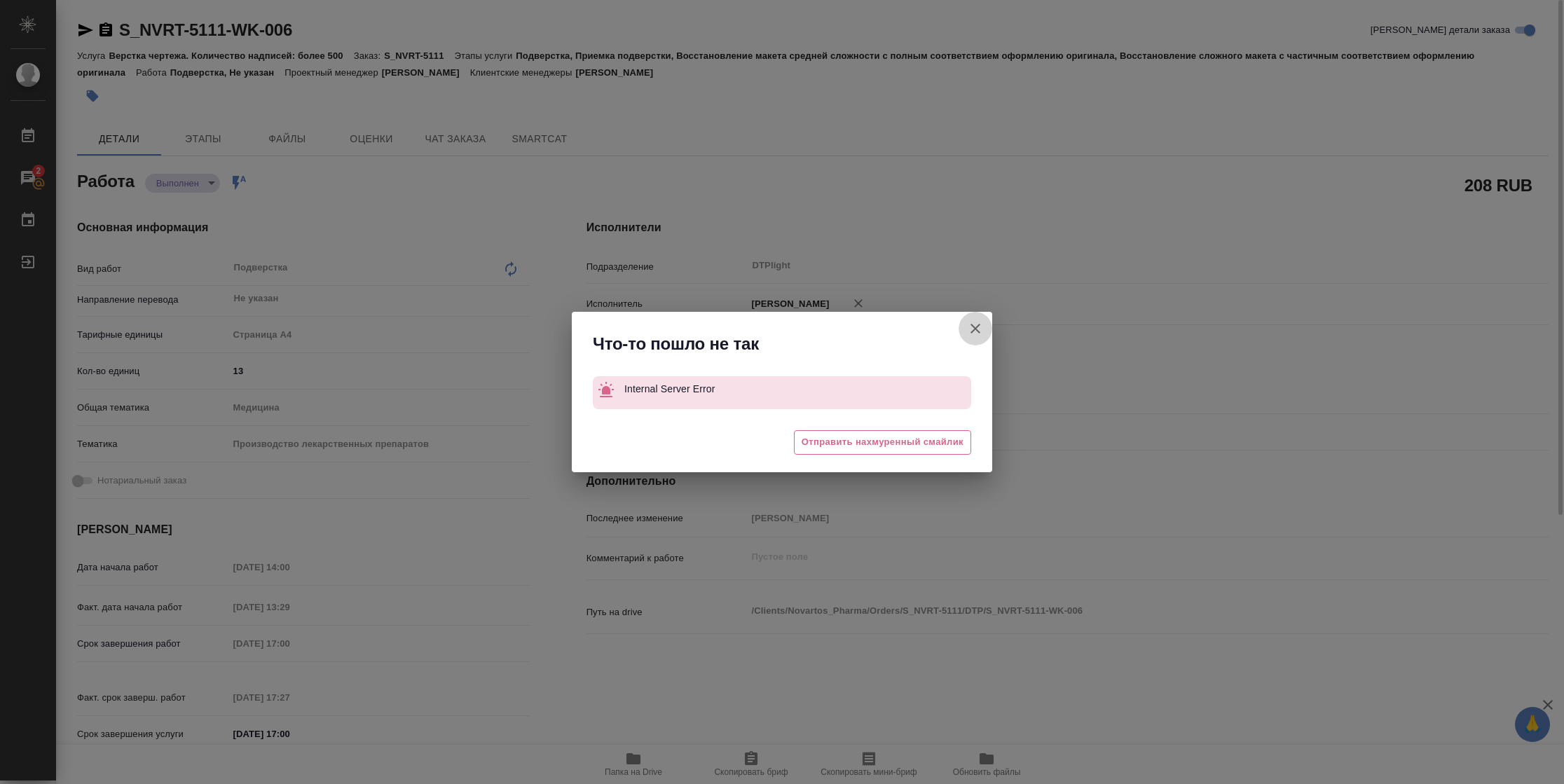
type textarea "x"
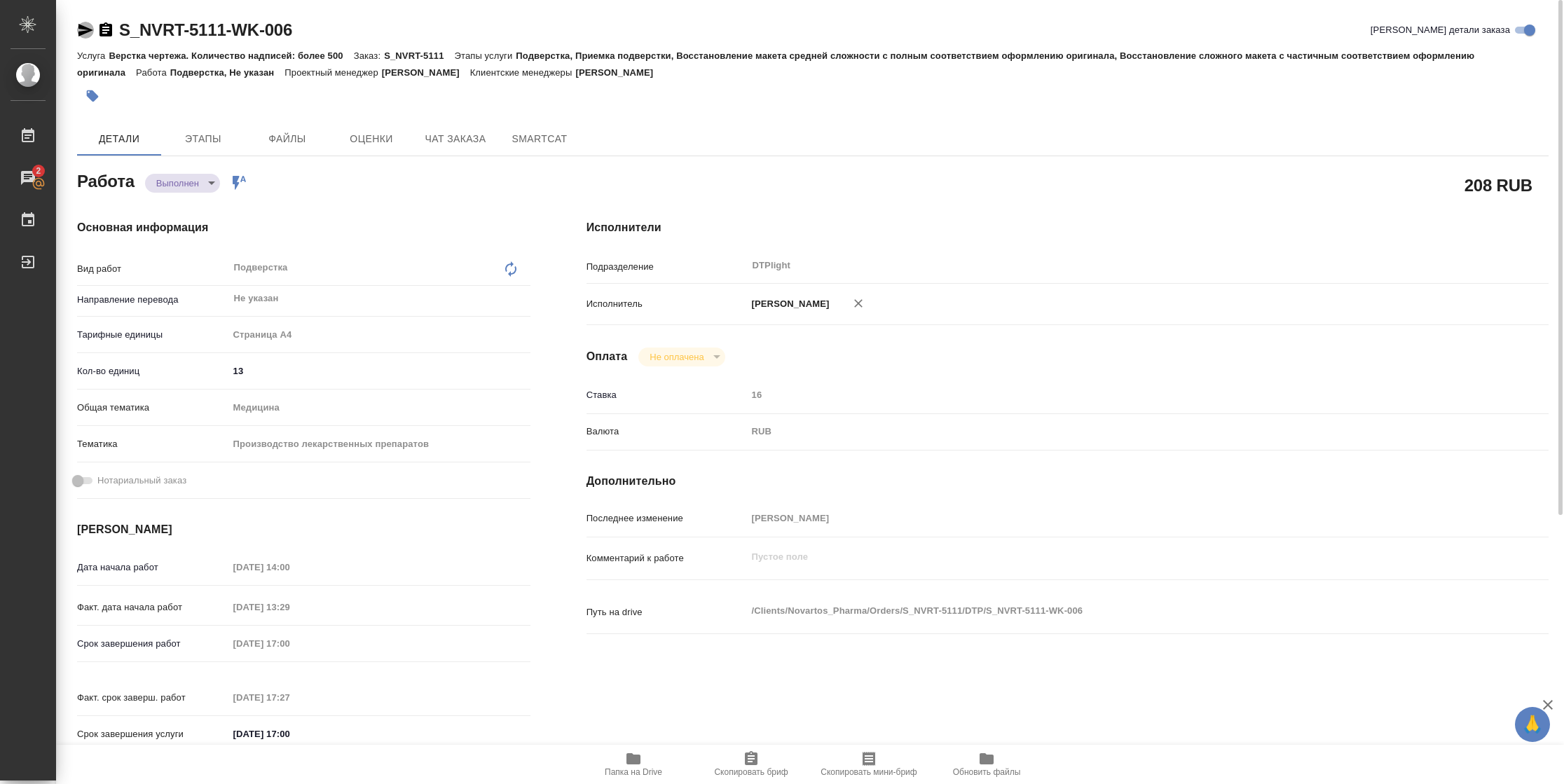
click at [86, 33] on icon "button" at bounding box center [85, 30] width 17 height 17
